Goal: Task Accomplishment & Management: Use online tool/utility

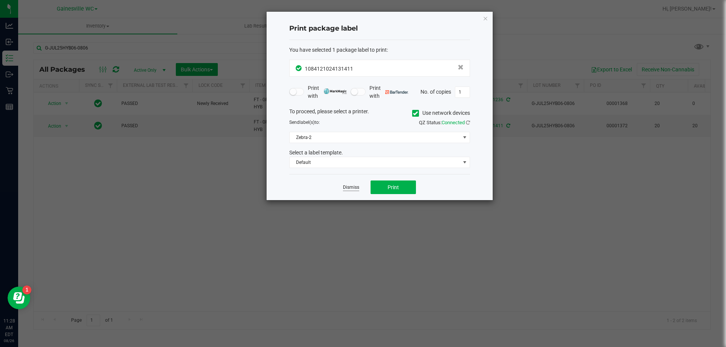
click at [352, 186] on link "Dismiss" at bounding box center [351, 188] width 16 height 6
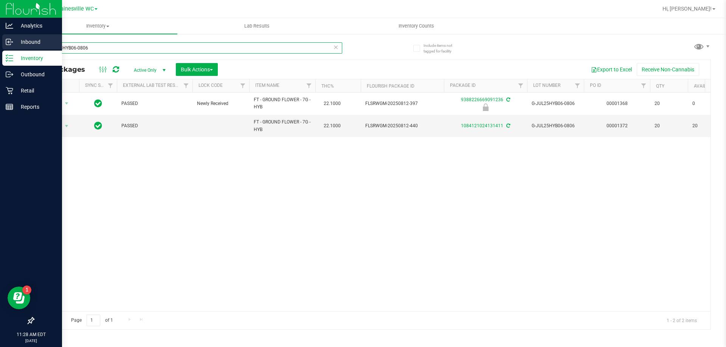
drag, startPoint x: 115, startPoint y: 51, endPoint x: 3, endPoint y: 48, distance: 111.6
click at [3, 48] on div "Analytics Inbound Inventory Outbound Retail Reports 11:28 AM EDT [DATE] 08/26 G…" at bounding box center [363, 173] width 726 height 347
type input "7342397606764658"
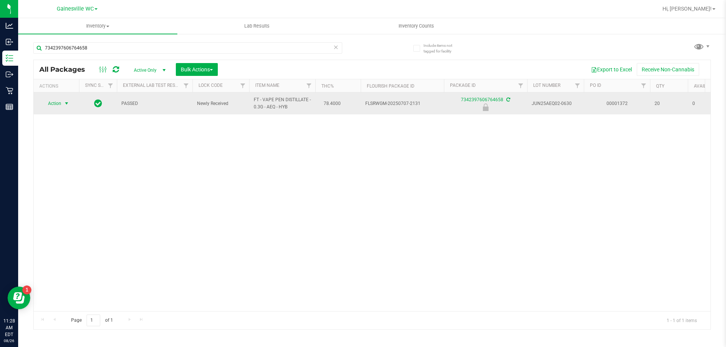
click at [56, 105] on span "Action" at bounding box center [51, 103] width 20 height 11
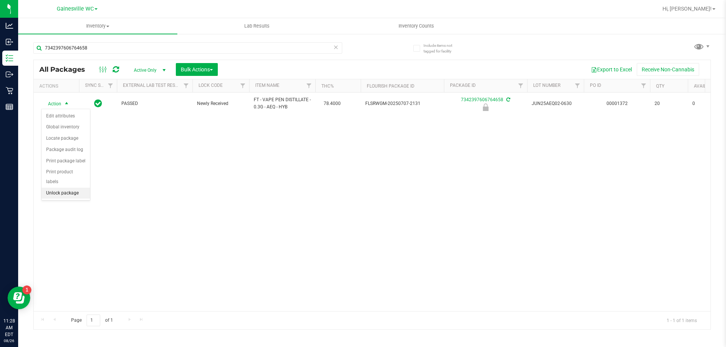
click at [63, 188] on li "Unlock package" at bounding box center [66, 193] width 48 height 11
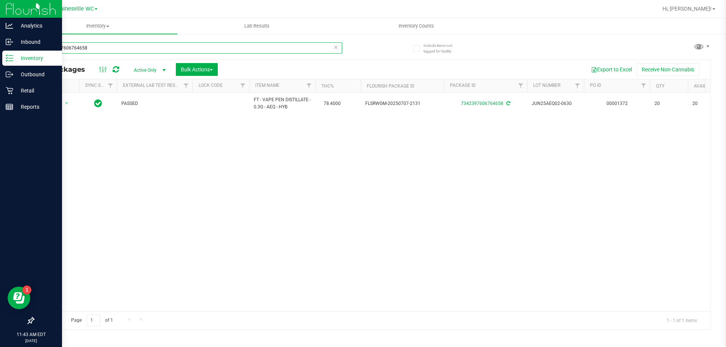
drag, startPoint x: 90, startPoint y: 51, endPoint x: 0, endPoint y: 51, distance: 90.4
click at [0, 51] on div "Analytics Inbound Inventory Outbound Retail Reports 11:43 AM EDT [DATE] 08/26 G…" at bounding box center [363, 173] width 726 height 347
type input "5235700791955275"
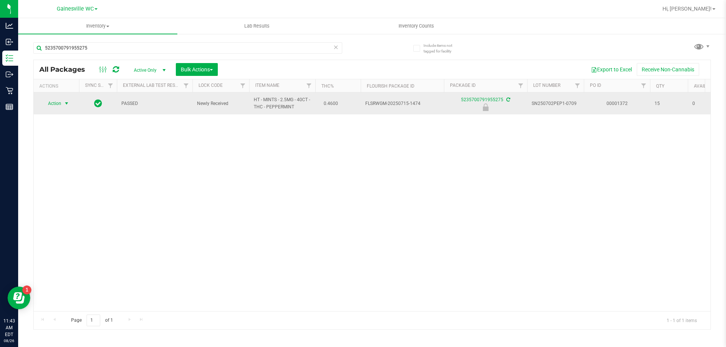
click at [67, 105] on span "select" at bounding box center [67, 104] width 6 height 6
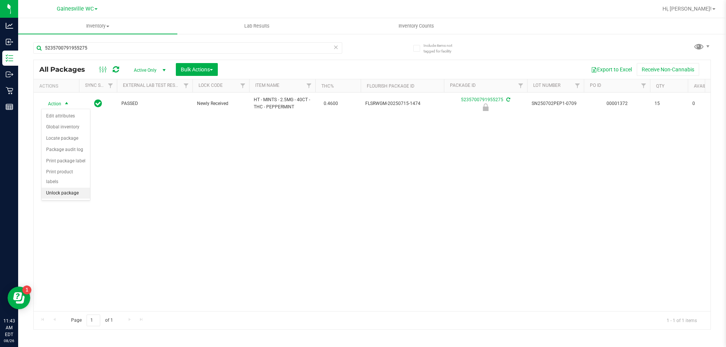
click at [52, 188] on li "Unlock package" at bounding box center [66, 193] width 48 height 11
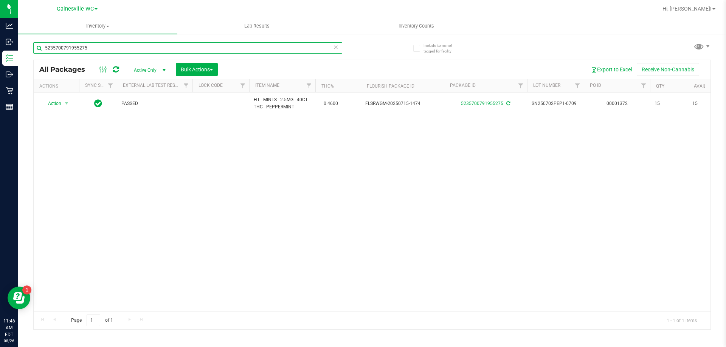
drag, startPoint x: 115, startPoint y: 46, endPoint x: 31, endPoint y: 47, distance: 83.9
click at [31, 47] on div "Include items not tagged for facility 5235700791955275 All Packages Active Only…" at bounding box center [372, 148] width 708 height 231
type input "7819455147711655"
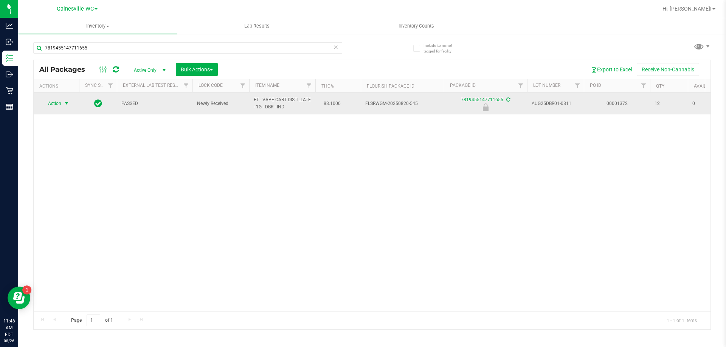
click at [68, 101] on span "select" at bounding box center [67, 104] width 6 height 6
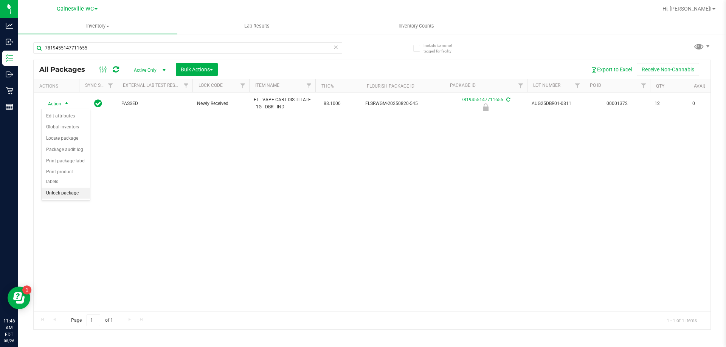
click at [60, 188] on li "Unlock package" at bounding box center [66, 193] width 48 height 11
